Goal: Information Seeking & Learning: Compare options

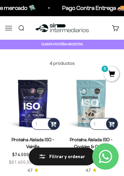
click at [5, 26] on button "Menú" at bounding box center [8, 27] width 7 height 7
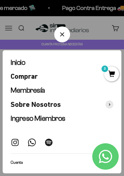
click at [38, 75] on span "Comprar" at bounding box center [24, 76] width 27 height 9
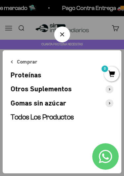
click at [47, 118] on span "Todos Los Productos" at bounding box center [43, 117] width 64 height 8
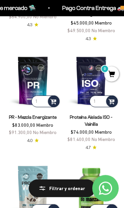
scroll to position [582, 0]
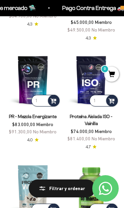
click at [85, 59] on img at bounding box center [92, 80] width 56 height 56
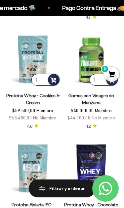
scroll to position [716, 0]
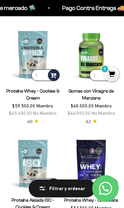
click at [36, 40] on img at bounding box center [33, 54] width 56 height 56
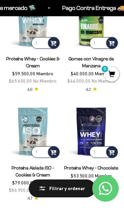
scroll to position [750, 0]
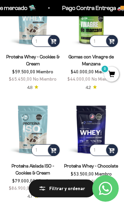
click at [35, 109] on img at bounding box center [33, 129] width 56 height 56
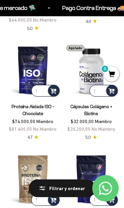
scroll to position [1027, 0]
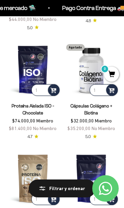
click at [31, 54] on img at bounding box center [33, 69] width 56 height 56
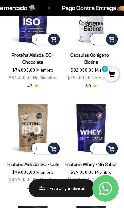
scroll to position [1081, 0]
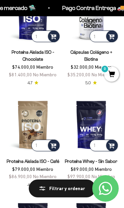
click at [35, 100] on img at bounding box center [33, 124] width 56 height 56
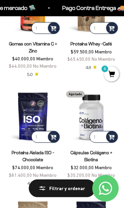
scroll to position [980, 0]
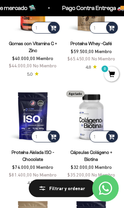
click at [32, 92] on img at bounding box center [33, 116] width 56 height 56
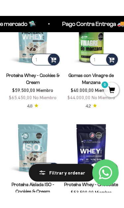
scroll to position [768, 0]
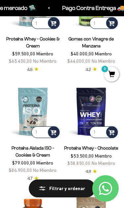
click at [35, 93] on img at bounding box center [33, 111] width 56 height 56
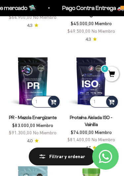
scroll to position [545, 0]
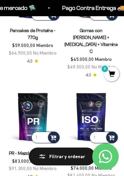
click at [91, 95] on img at bounding box center [92, 117] width 56 height 56
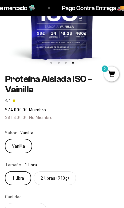
scroll to position [105, 0]
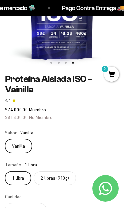
click at [62, 178] on label "2 libras (910g)" at bounding box center [55, 178] width 42 height 14
click at [5, 171] on input "2 libras (910g)" at bounding box center [5, 171] width 0 height 0
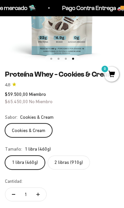
scroll to position [128, 0]
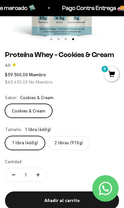
click at [72, 149] on label "2 libras (910g)" at bounding box center [69, 143] width 42 height 14
click at [5, 136] on input "2 libras (910g)" at bounding box center [5, 135] width 0 height 0
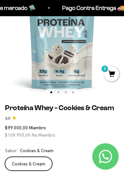
scroll to position [74, 0]
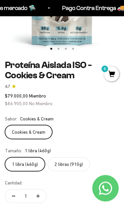
click at [70, 162] on label "2 libras (910g)" at bounding box center [69, 164] width 42 height 14
click at [5, 157] on input "2 libras (910g)" at bounding box center [5, 157] width 0 height 0
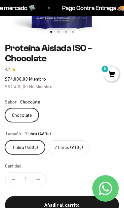
scroll to position [136, 0]
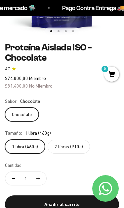
click at [80, 145] on label "2 libras (910g)" at bounding box center [69, 146] width 42 height 14
click at [5, 139] on input "2 libras (910g)" at bounding box center [5, 139] width 0 height 0
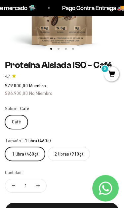
scroll to position [119, 0]
click at [76, 160] on label "2 libras (910g)" at bounding box center [69, 154] width 42 height 14
click at [5, 147] on input "2 libras (910g)" at bounding box center [5, 146] width 0 height 0
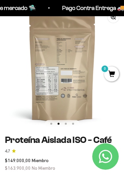
scroll to position [0, 125]
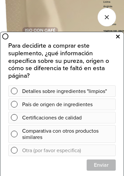
click at [119, 34] on icon at bounding box center [118, 36] width 4 height 9
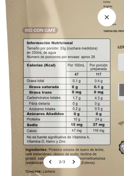
click at [104, 20] on icon "Cerrar galería" at bounding box center [107, 17] width 19 height 19
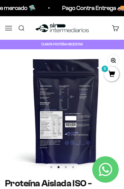
scroll to position [0, 125]
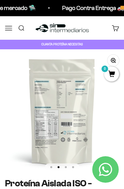
scroll to position [0, 125]
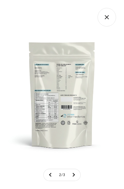
click at [60, 100] on img at bounding box center [62, 94] width 124 height 124
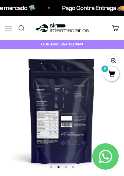
scroll to position [0, 125]
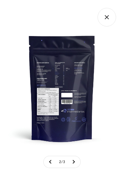
click at [67, 99] on img at bounding box center [62, 88] width 124 height 124
